Goal: Navigation & Orientation: Find specific page/section

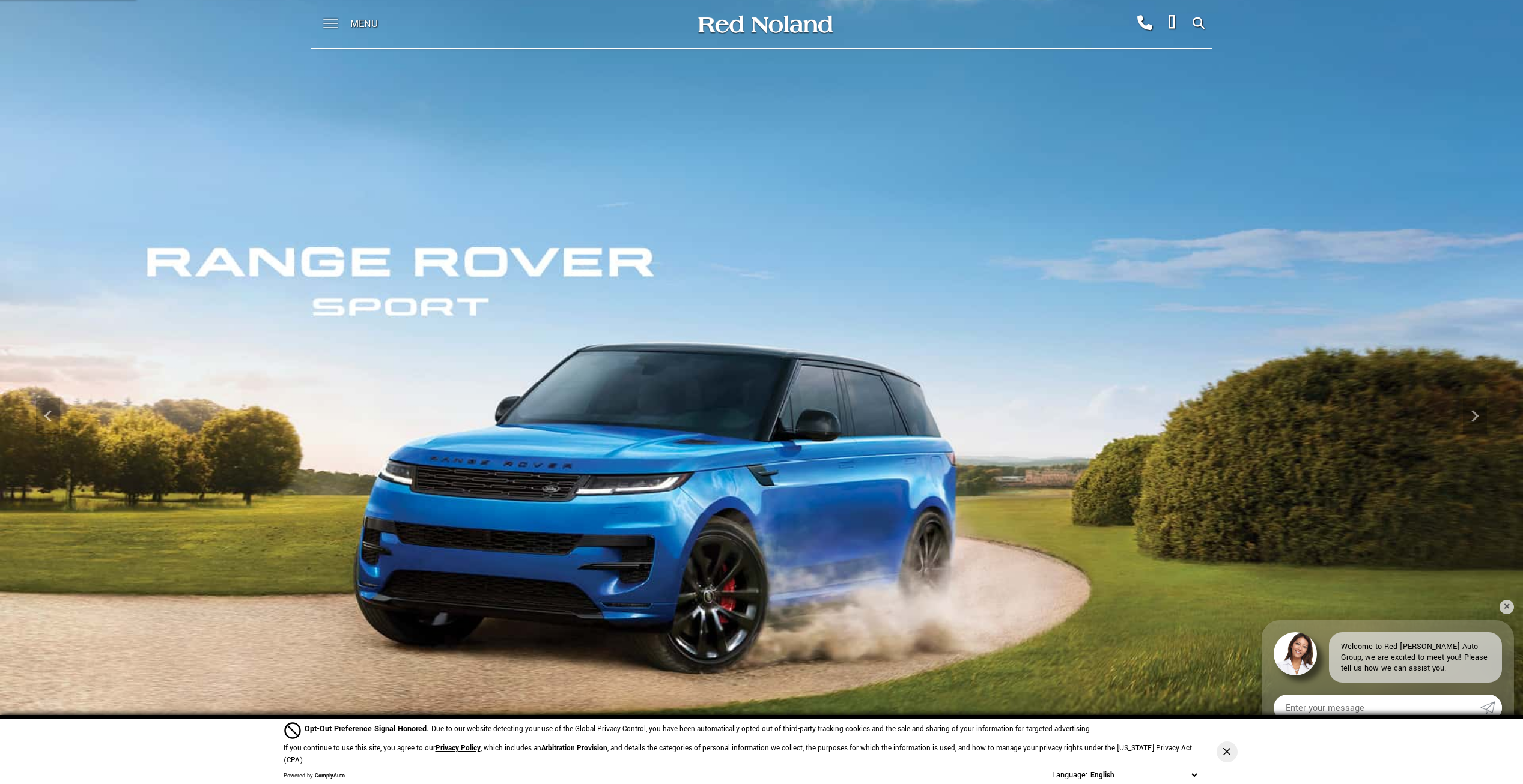
click at [328, 19] on span at bounding box center [331, 19] width 15 height 1
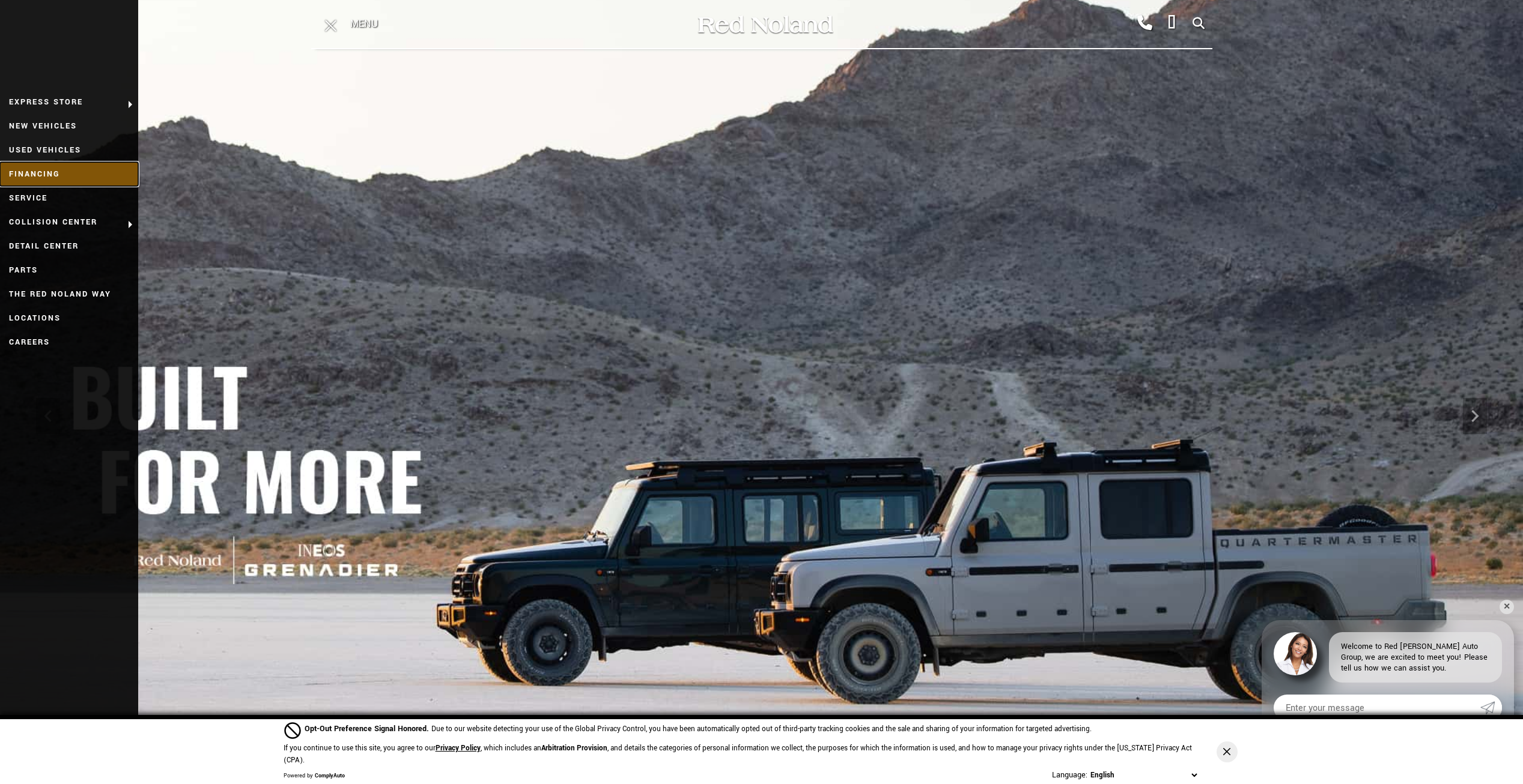
click at [57, 171] on link "Financing" at bounding box center [69, 174] width 138 height 24
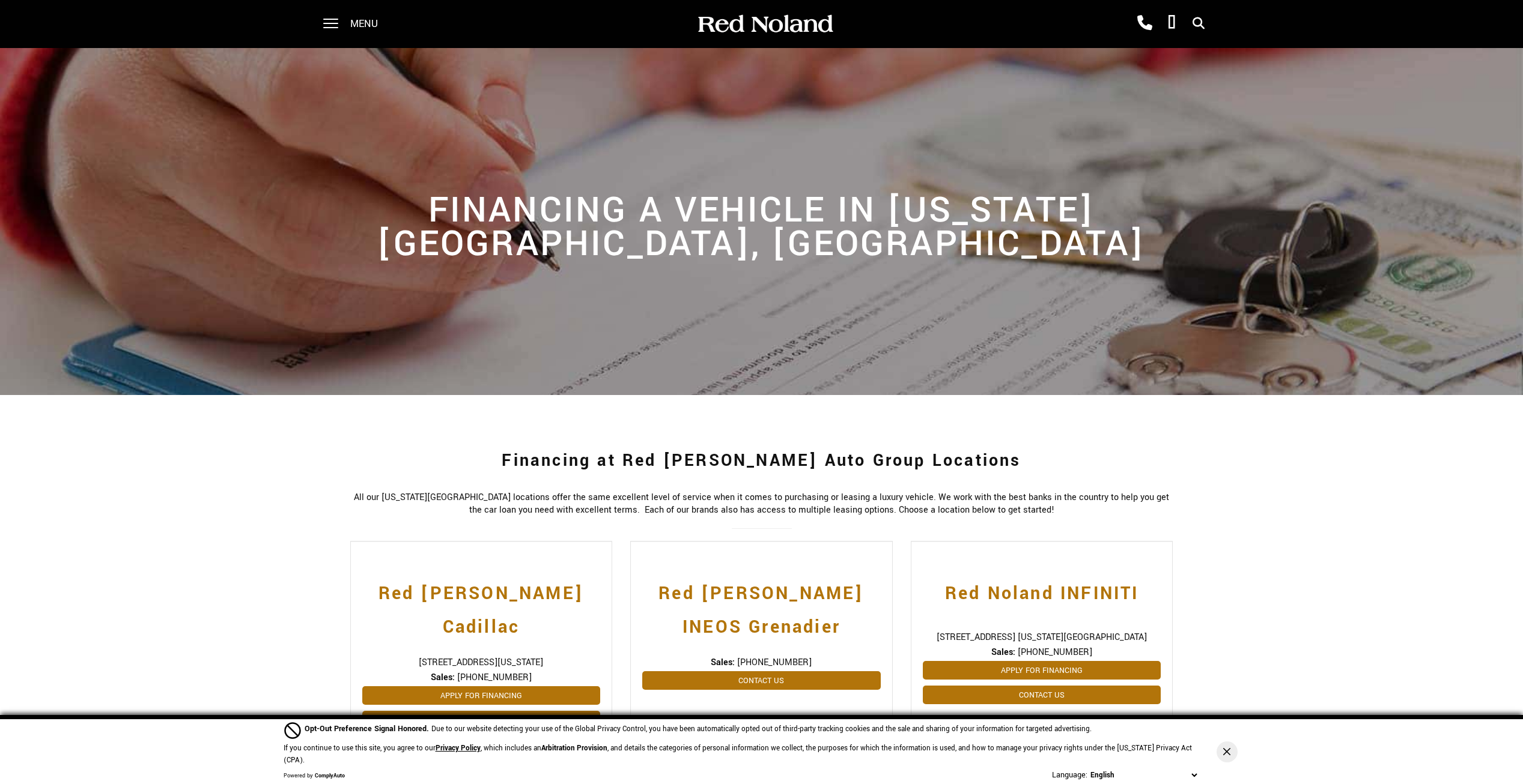
click at [349, 23] on div "Menu" at bounding box center [354, 24] width 87 height 48
click at [340, 23] on div "Menu" at bounding box center [354, 24] width 87 height 48
click at [329, 20] on span at bounding box center [331, 19] width 15 height 1
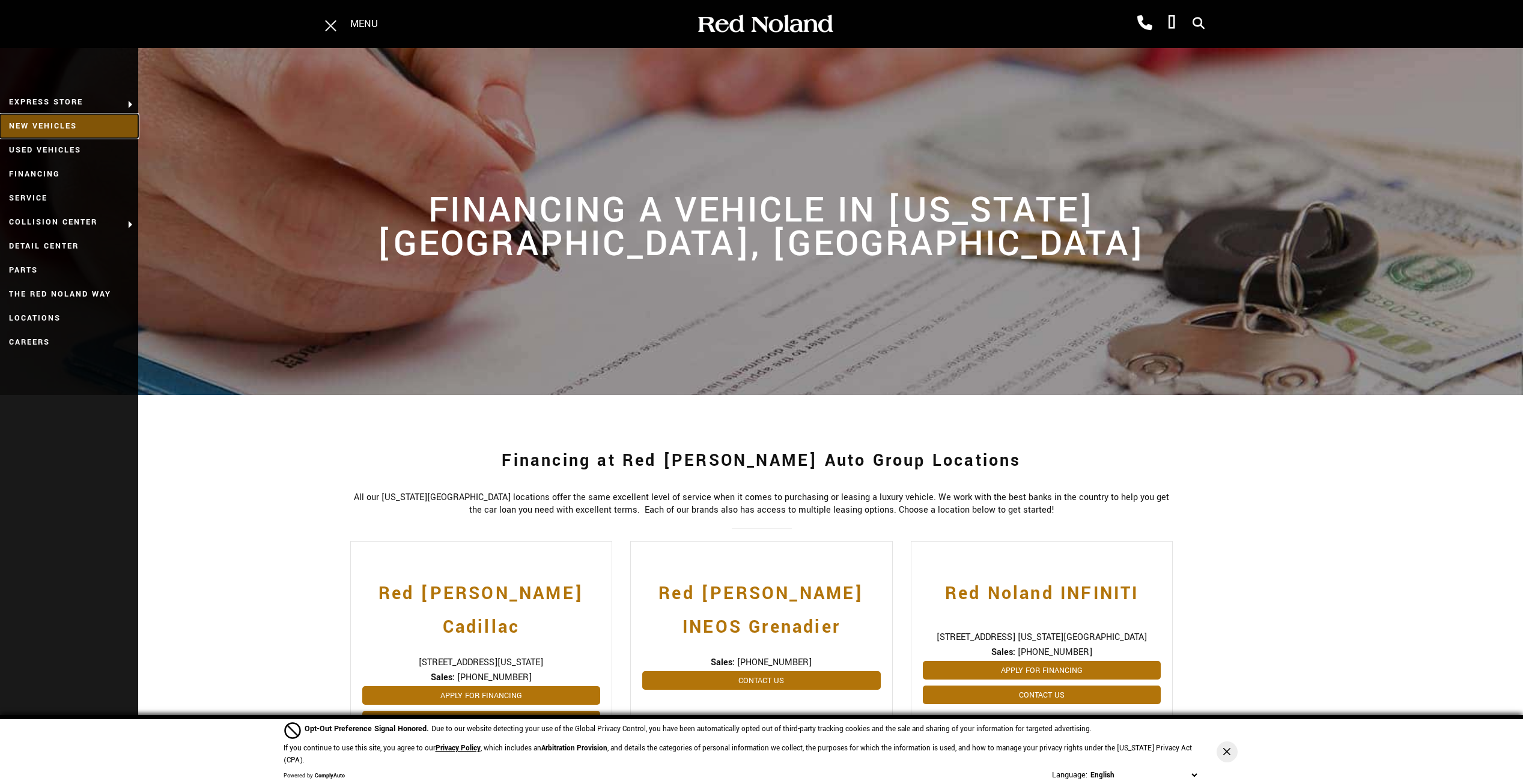
click at [59, 124] on link "New Vehicles" at bounding box center [69, 126] width 138 height 24
